Goal: Find specific page/section: Find specific page/section

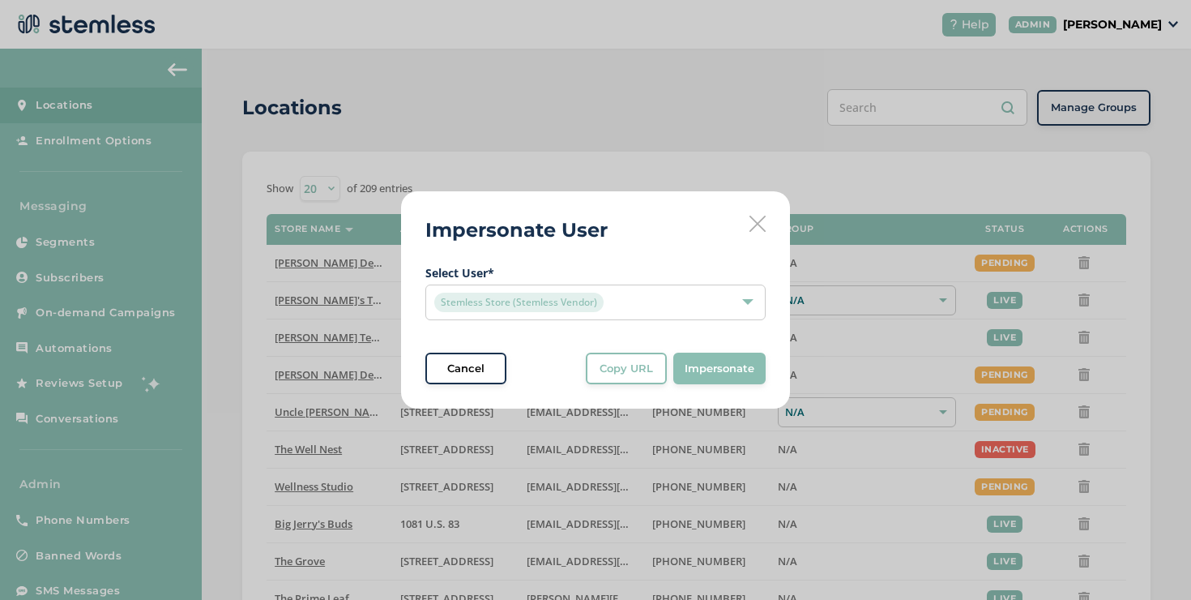
click at [765, 223] on div "Impersonate User Select User * Stemless Store (Stemless Vendor) Cancel Copy URL…" at bounding box center [595, 300] width 389 height 218
click at [749, 224] on div "Impersonate User Select User * Stemless Store (Stemless Vendor) Cancel Copy URL…" at bounding box center [595, 300] width 389 height 218
click at [752, 224] on icon at bounding box center [758, 224] width 16 height 16
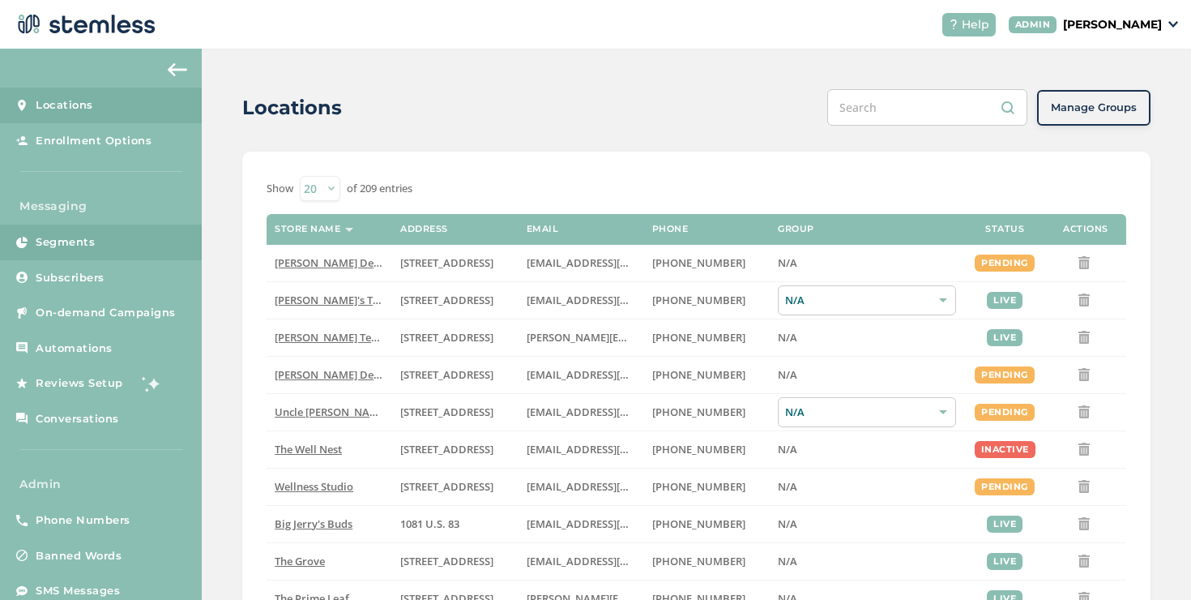
click at [127, 245] on link "Segments" at bounding box center [101, 242] width 202 height 36
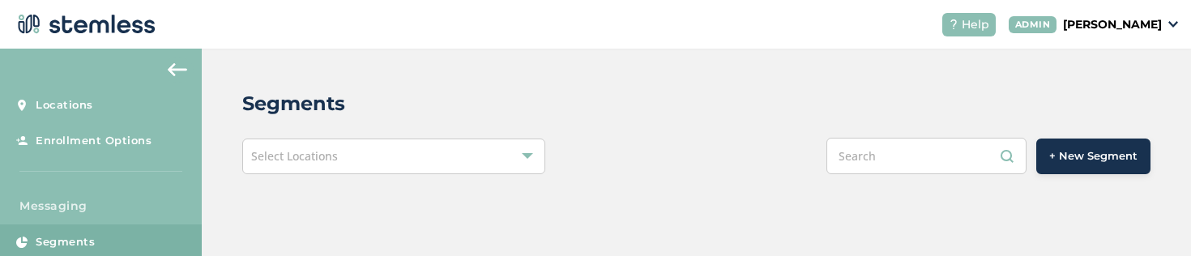
drag, startPoint x: 465, startPoint y: 146, endPoint x: 1186, endPoint y: 0, distance: 735.1
click at [0, 0] on div "Help ADMIN [PERSON_NAME] Locations Enrollment Options Messaging Segments Subscr…" at bounding box center [595, 128] width 1191 height 256
click at [538, 158] on div "Select Locations" at bounding box center [393, 157] width 303 height 36
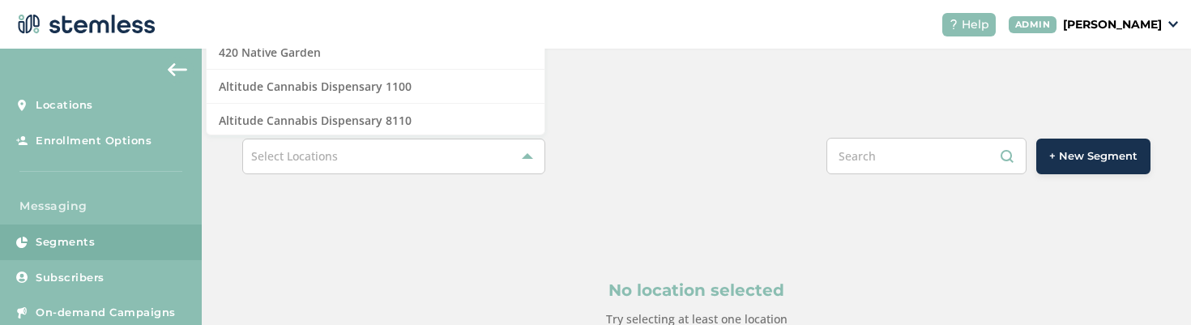
click at [428, 167] on div "Select Locations" at bounding box center [393, 157] width 303 height 36
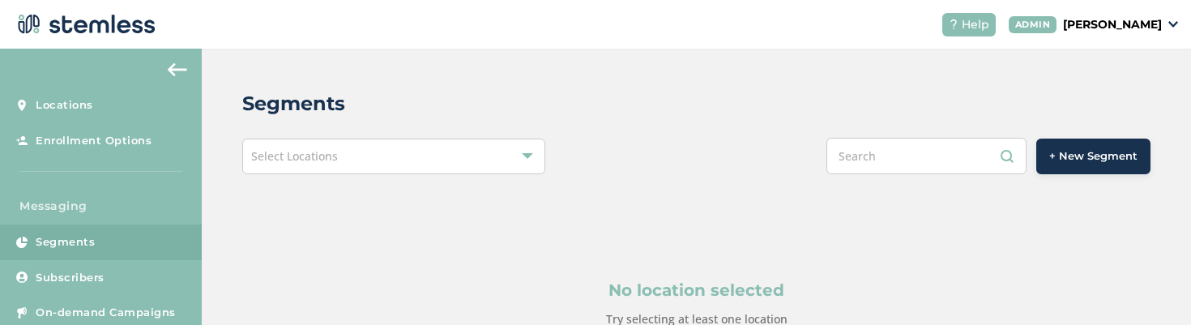
click at [400, 170] on div "Select Locations" at bounding box center [393, 157] width 303 height 36
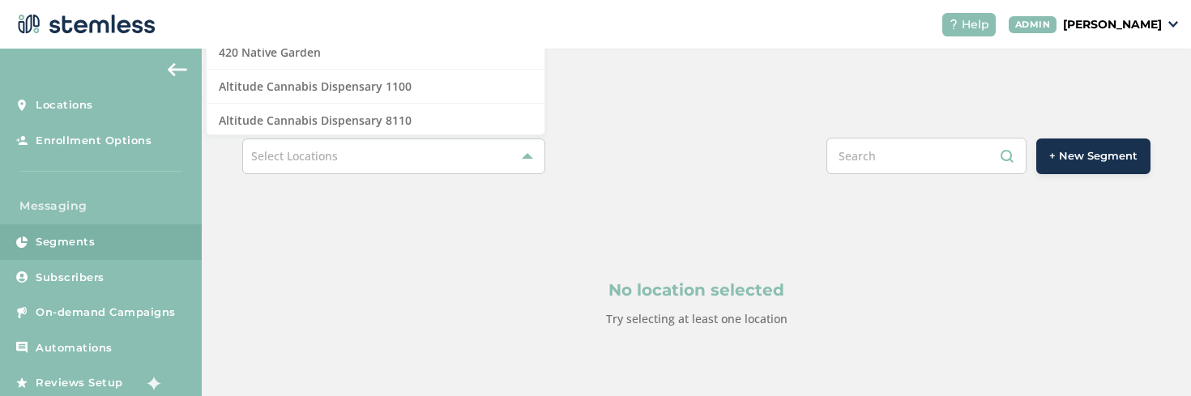
click at [524, 151] on div at bounding box center [527, 156] width 11 height 11
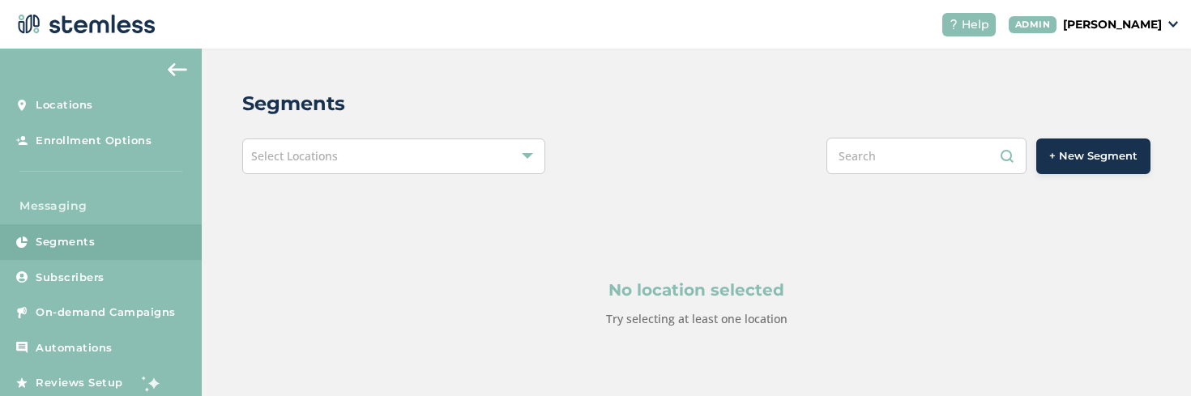
click at [524, 151] on div at bounding box center [527, 156] width 11 height 11
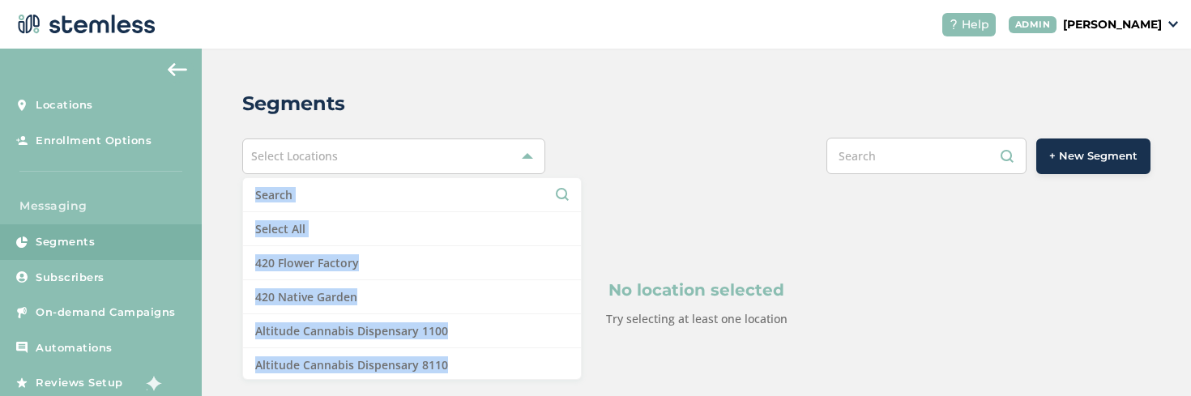
click at [455, 186] on input "text" at bounding box center [412, 194] width 314 height 17
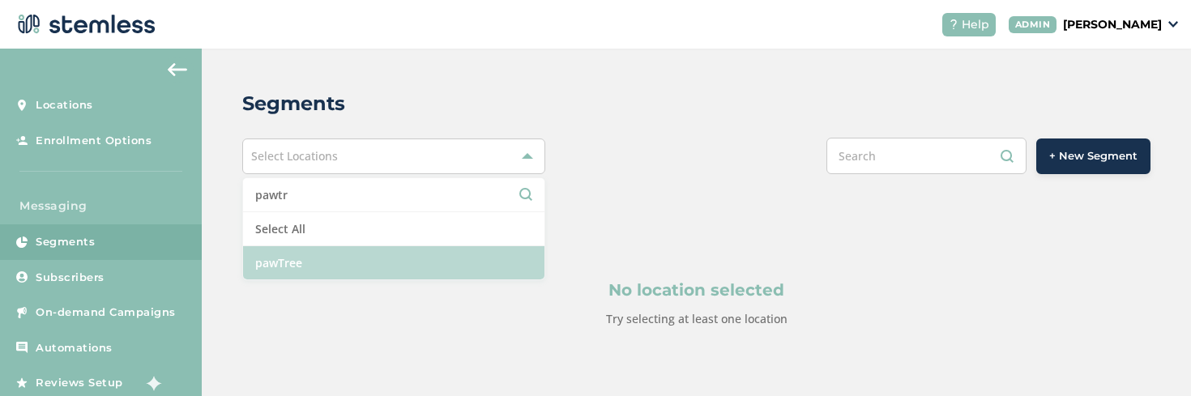
type input "pawtr"
click at [399, 251] on li "pawTree" at bounding box center [393, 262] width 301 height 33
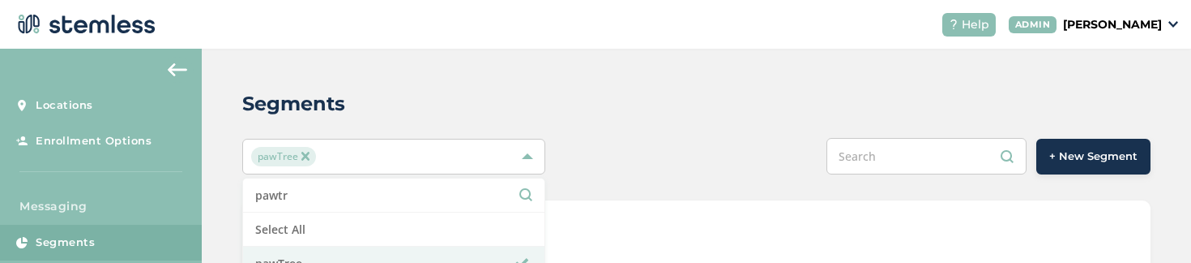
click at [772, 236] on div "Show 20 50 100 of 4 entries" at bounding box center [697, 236] width 860 height 25
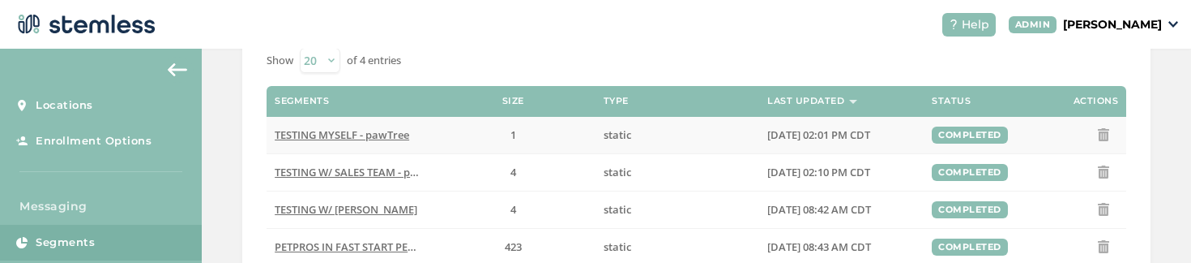
scroll to position [244, 0]
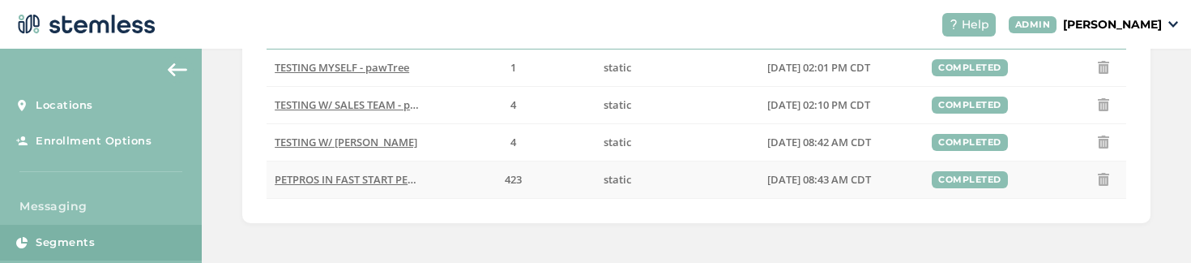
click at [342, 179] on span "PETPROS IN FAST START PERIOD June-Sept - pawTree" at bounding box center [405, 179] width 260 height 15
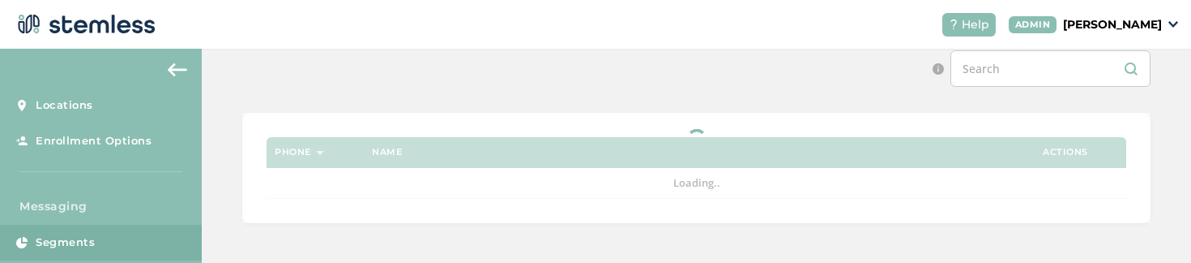
scroll to position [244, 0]
